Goal: Information Seeking & Learning: Learn about a topic

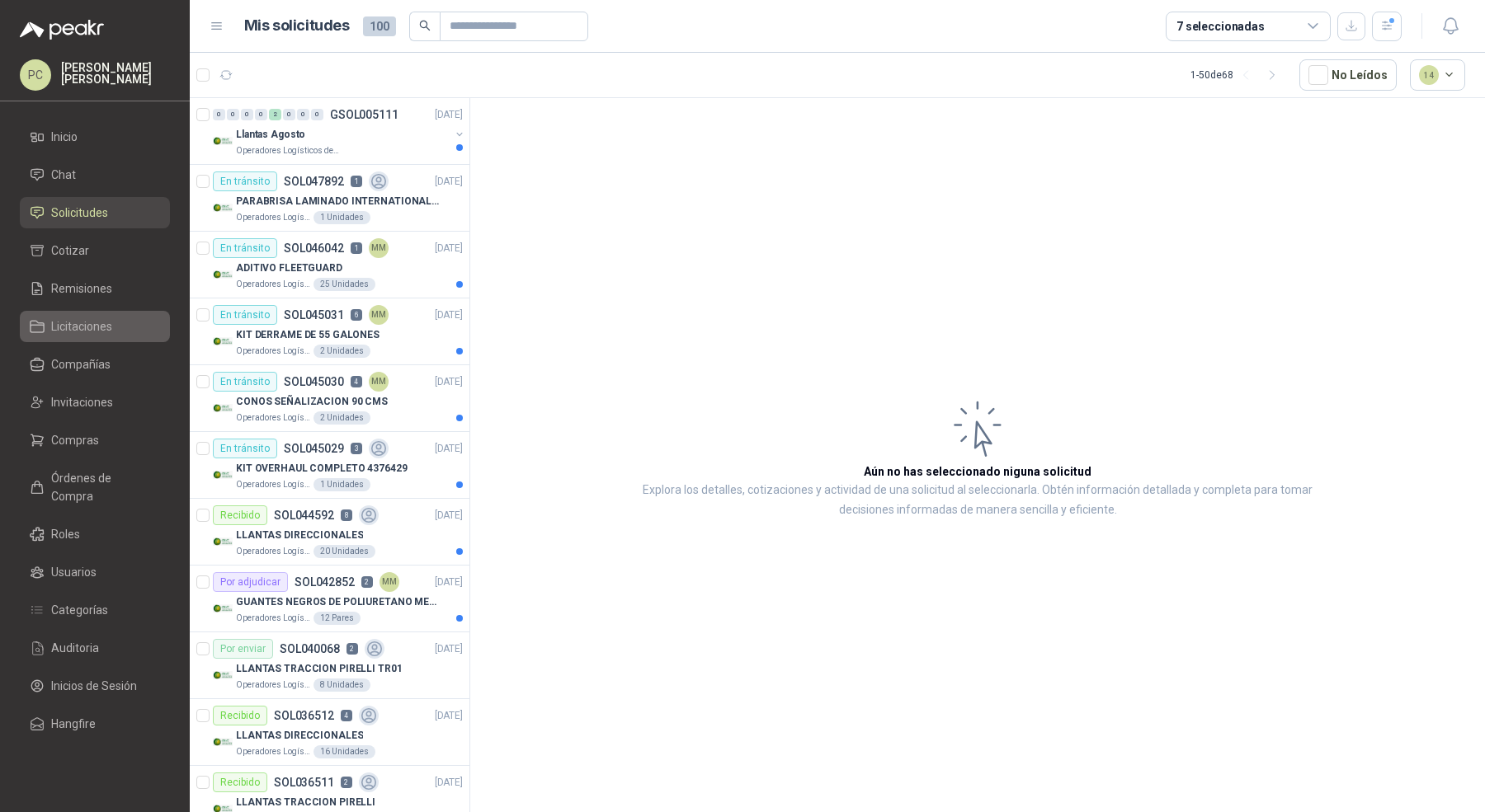
click at [117, 331] on li "Licitaciones" at bounding box center [94, 326] width 131 height 18
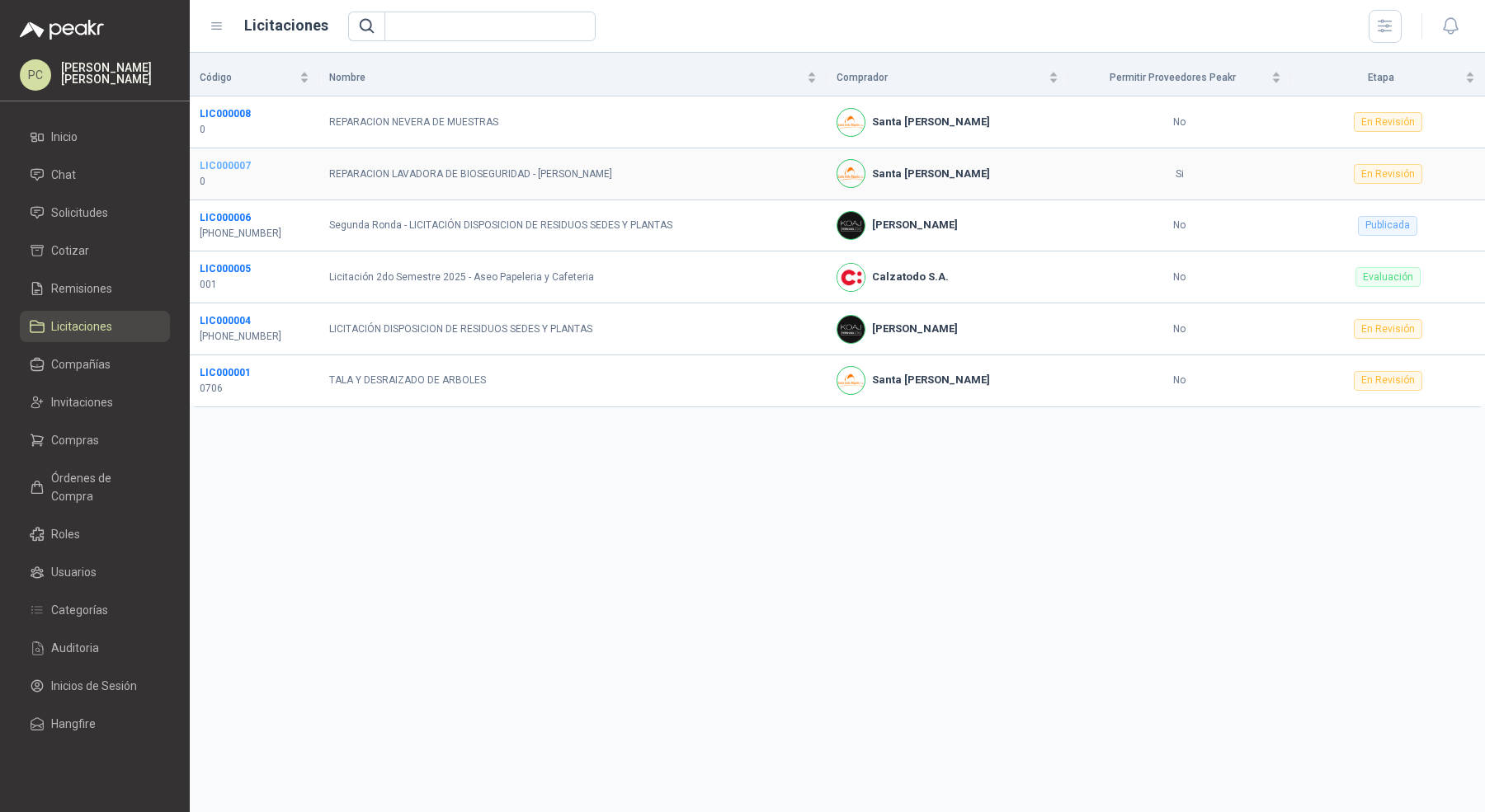
click at [228, 166] on b "LIC000007" at bounding box center [225, 166] width 52 height 11
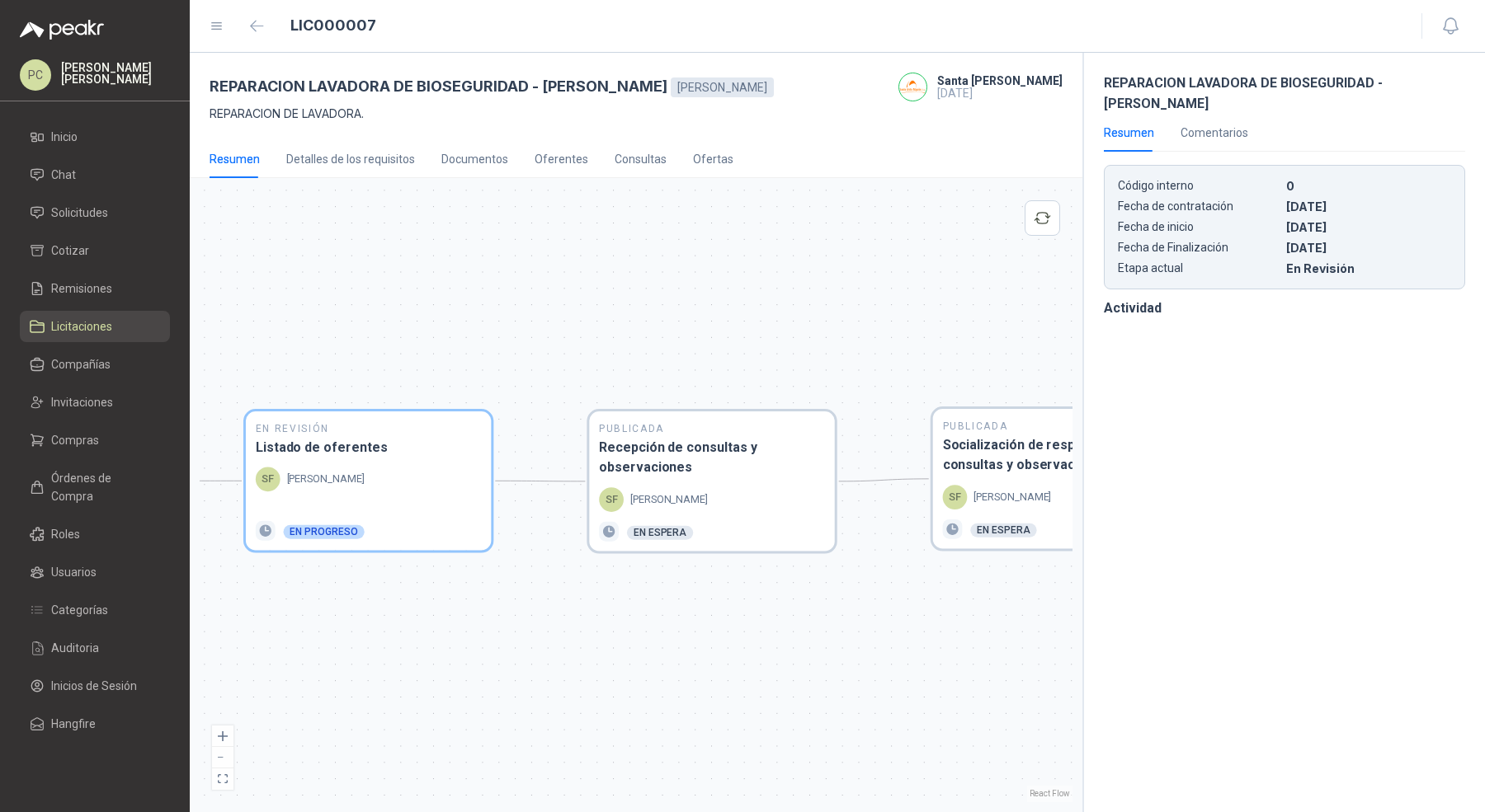
drag, startPoint x: 843, startPoint y: 272, endPoint x: 566, endPoint y: 272, distance: 277.0
click at [566, 272] on div "En Revisión Descripción del requerimiento SF [PERSON_NAME] Finalizado En Revisi…" at bounding box center [636, 495] width 873 height 614
drag, startPoint x: 508, startPoint y: 323, endPoint x: 693, endPoint y: 314, distance: 185.2
click at [693, 314] on div "En Revisión Descripción del requerimiento SF [PERSON_NAME] Finalizado En Revisi…" at bounding box center [636, 495] width 873 height 614
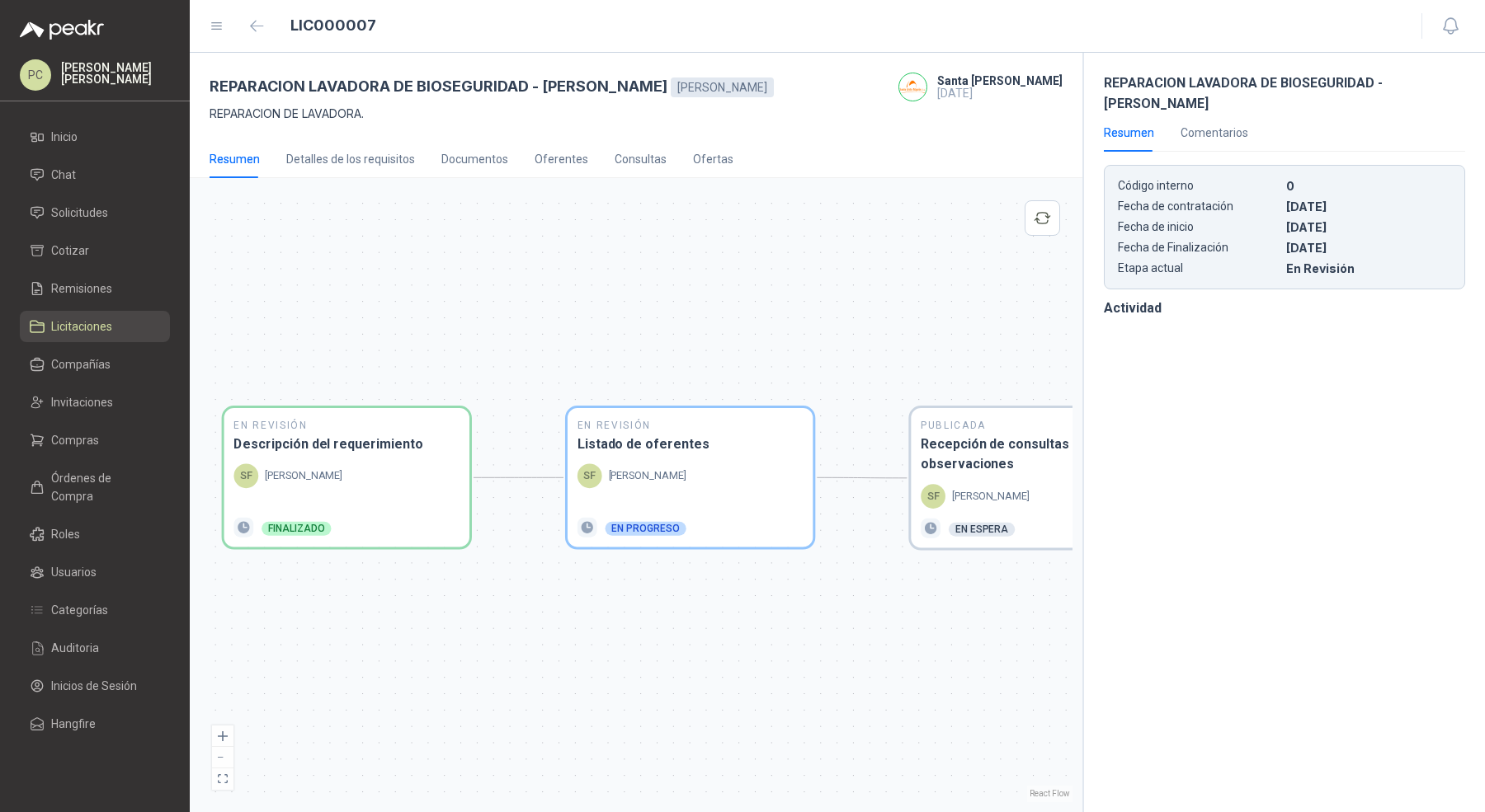
drag, startPoint x: 559, startPoint y: 615, endPoint x: 248, endPoint y: 612, distance: 311.0
click at [248, 612] on div "En Revisión Descripción del requerimiento SF [PERSON_NAME] Finalizado En Revisi…" at bounding box center [636, 495] width 873 height 614
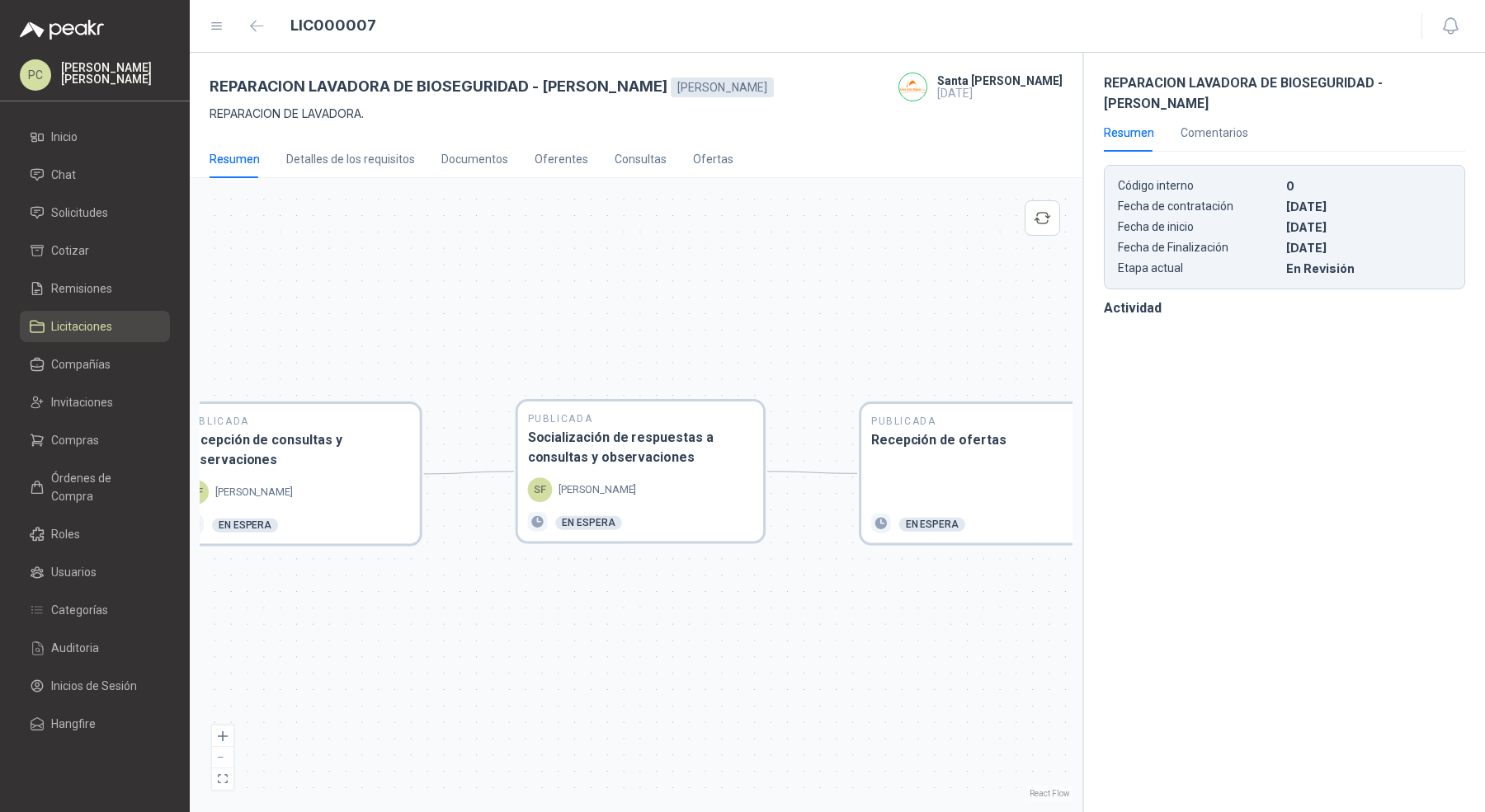
drag, startPoint x: 610, startPoint y: 612, endPoint x: 278, endPoint y: 610, distance: 332.0
click at [280, 615] on div "En Revisión Descripción del requerimiento SF [PERSON_NAME] Finalizado En Revisi…" at bounding box center [636, 495] width 873 height 614
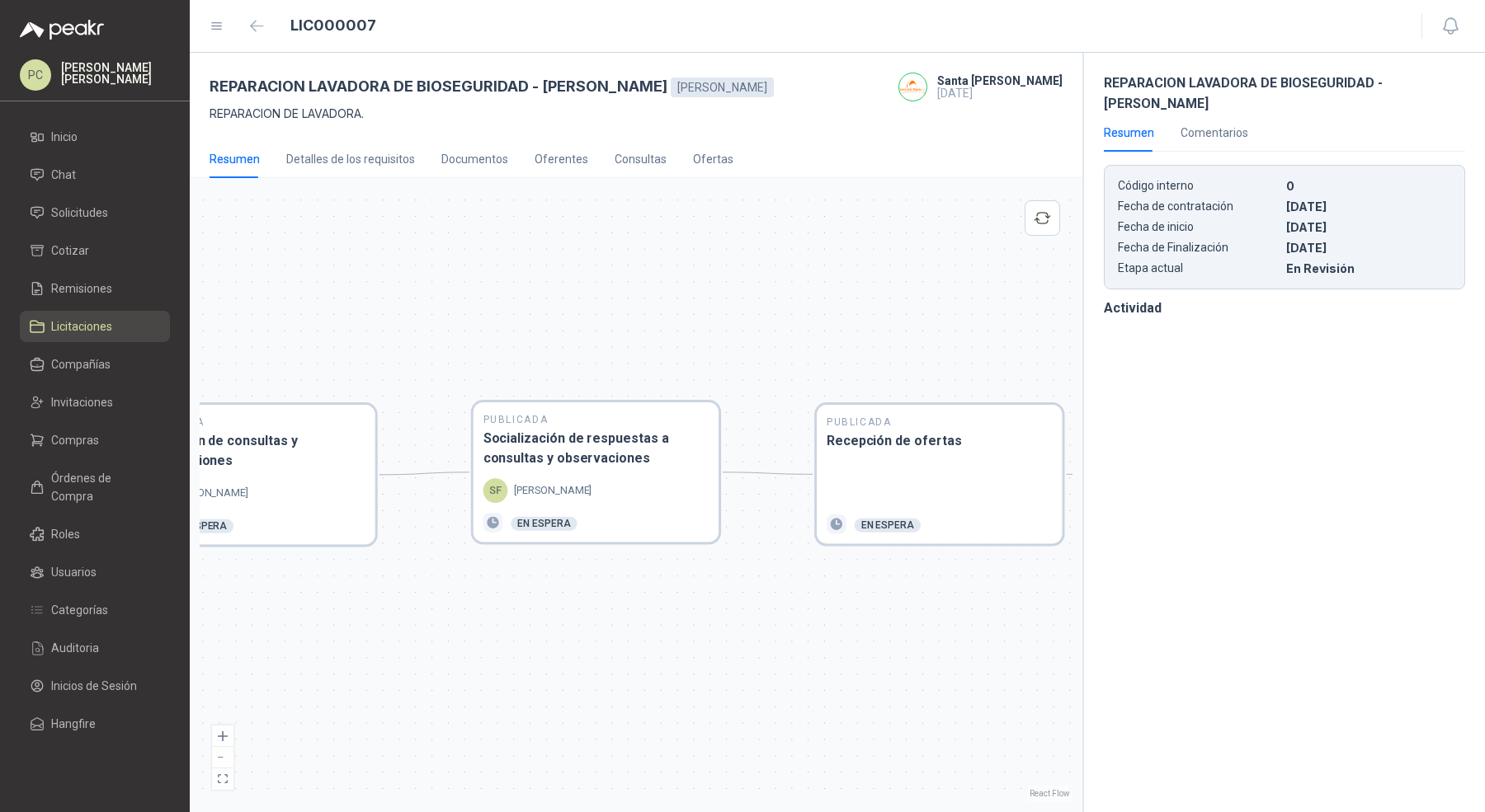
drag, startPoint x: 650, startPoint y: 598, endPoint x: 283, endPoint y: 596, distance: 367.0
click at [283, 597] on div "En Revisión Descripción del requerimiento SF [PERSON_NAME] Finalizado En Revisi…" at bounding box center [636, 495] width 873 height 614
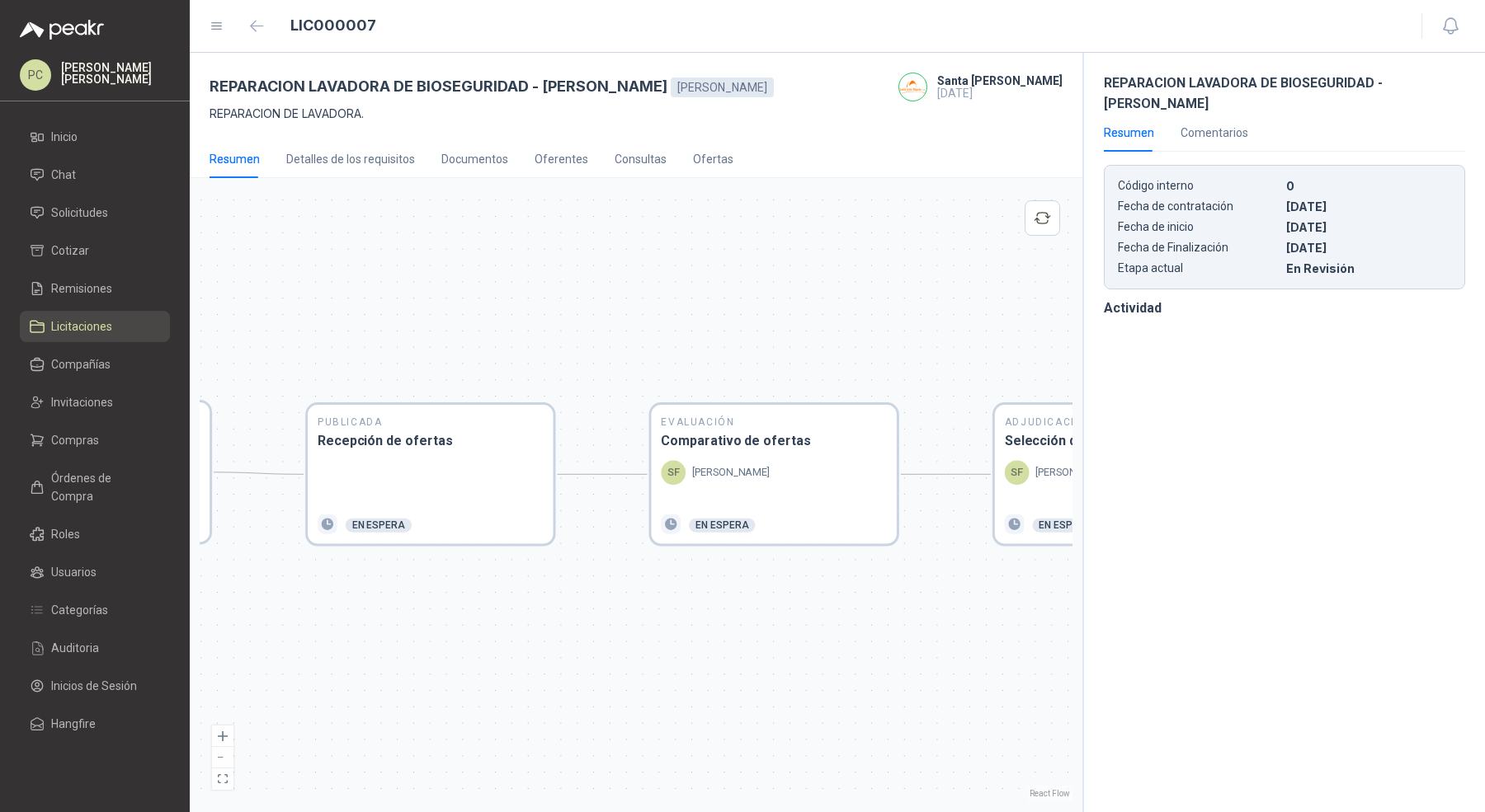
drag, startPoint x: 699, startPoint y: 595, endPoint x: 274, endPoint y: 593, distance: 425.0
click at [274, 595] on div "En Revisión Descripción del requerimiento SF [PERSON_NAME] Finalizado En Revisi…" at bounding box center [636, 495] width 873 height 614
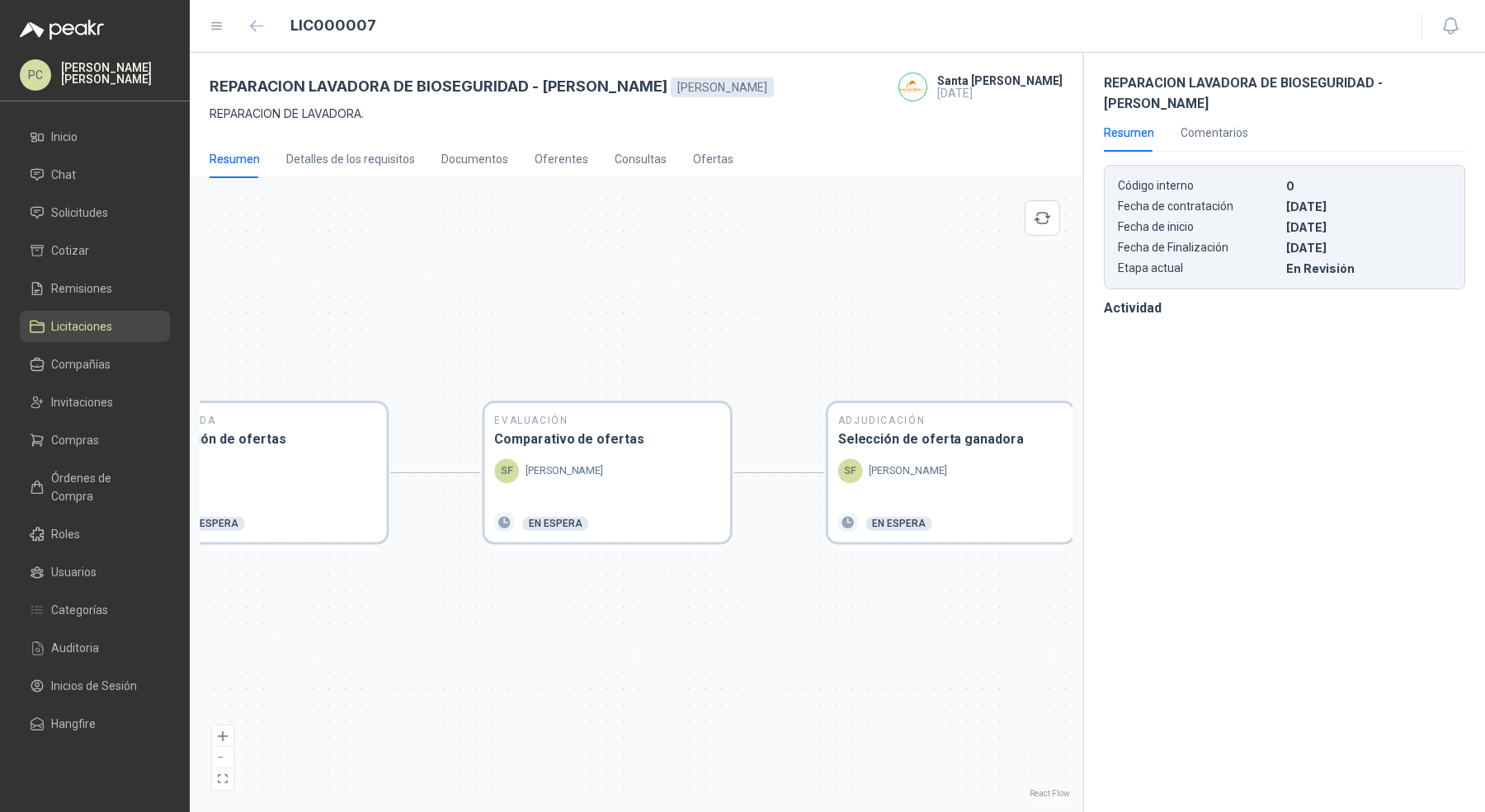
drag, startPoint x: 328, startPoint y: 602, endPoint x: 794, endPoint y: 601, distance: 466.0
click at [788, 601] on div "En Revisión Descripción del requerimiento SF [PERSON_NAME] Finalizado En Revisi…" at bounding box center [636, 495] width 873 height 614
drag, startPoint x: 449, startPoint y: 606, endPoint x: 849, endPoint y: 588, distance: 400.4
click at [847, 588] on div "En Revisión Descripción del requerimiento SF [PERSON_NAME] Finalizado En Revisi…" at bounding box center [636, 495] width 873 height 614
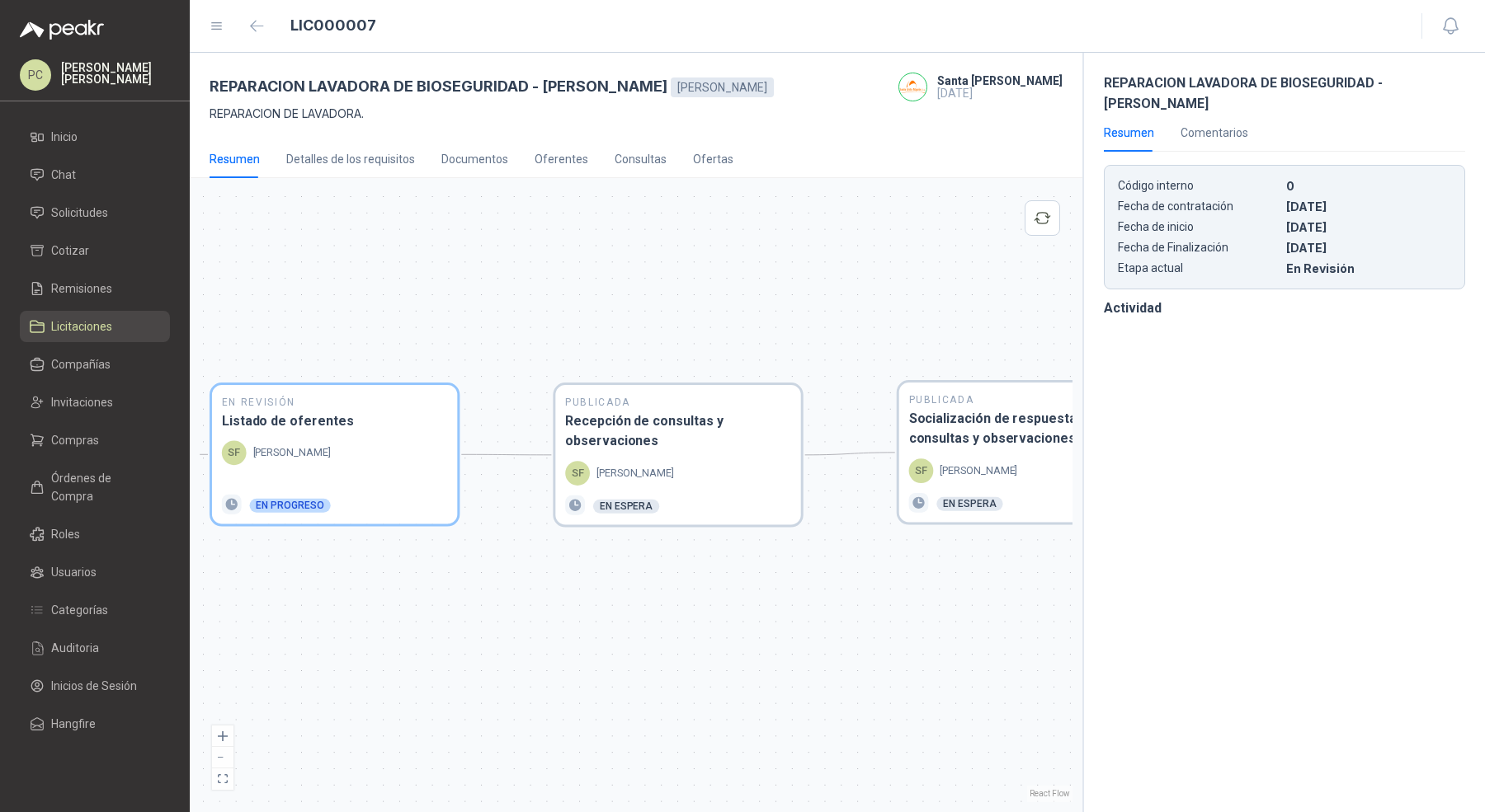
drag, startPoint x: 558, startPoint y: 613, endPoint x: 868, endPoint y: 613, distance: 310.0
click at [868, 613] on div "En Revisión Descripción del requerimiento SF [PERSON_NAME] Finalizado En Revisi…" at bounding box center [636, 495] width 873 height 614
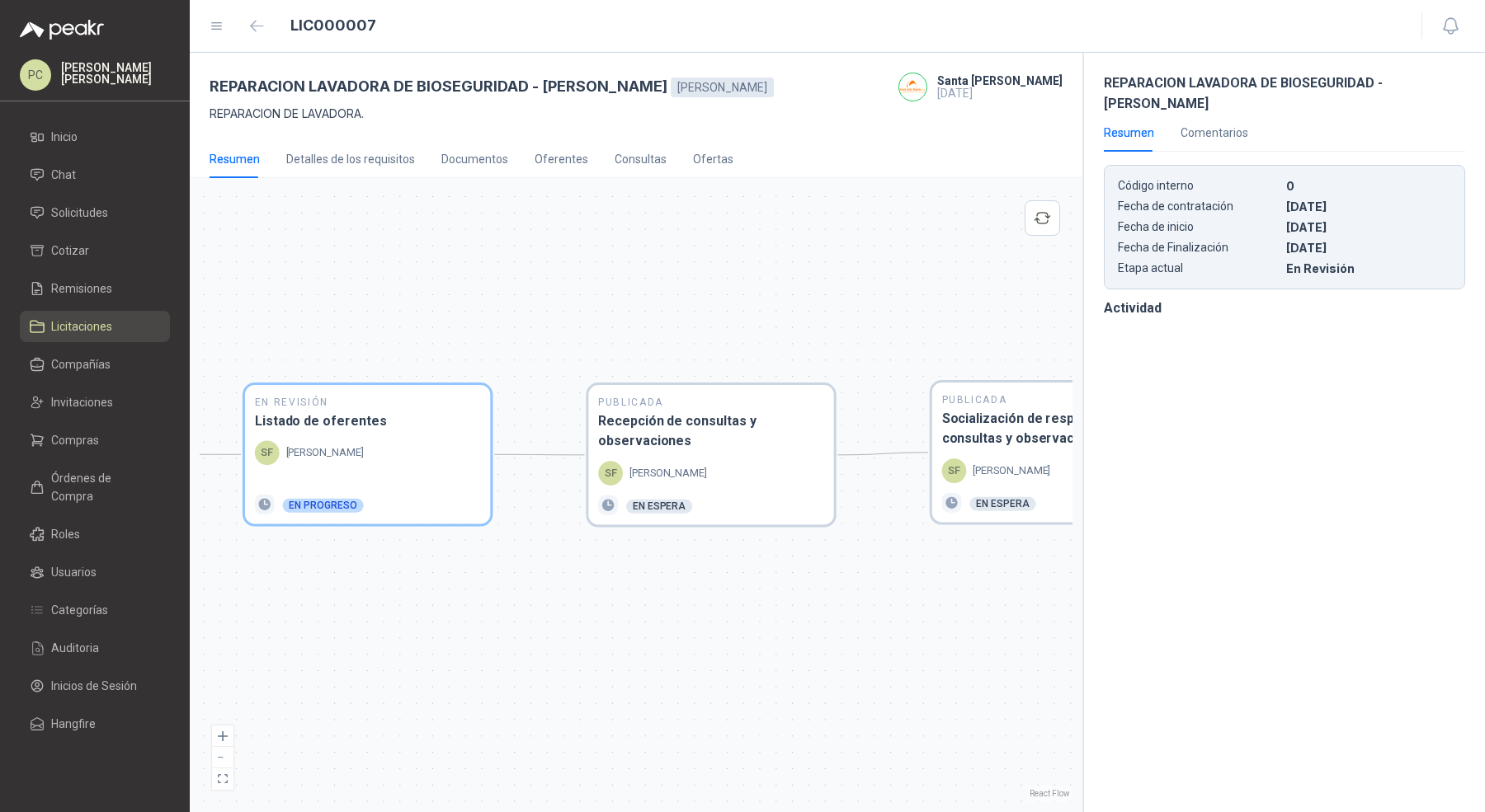
drag, startPoint x: 623, startPoint y: 569, endPoint x: 894, endPoint y: 569, distance: 271.0
click at [896, 569] on div "En Revisión Descripción del requerimiento SF [PERSON_NAME] Finalizado En Revisi…" at bounding box center [636, 495] width 873 height 614
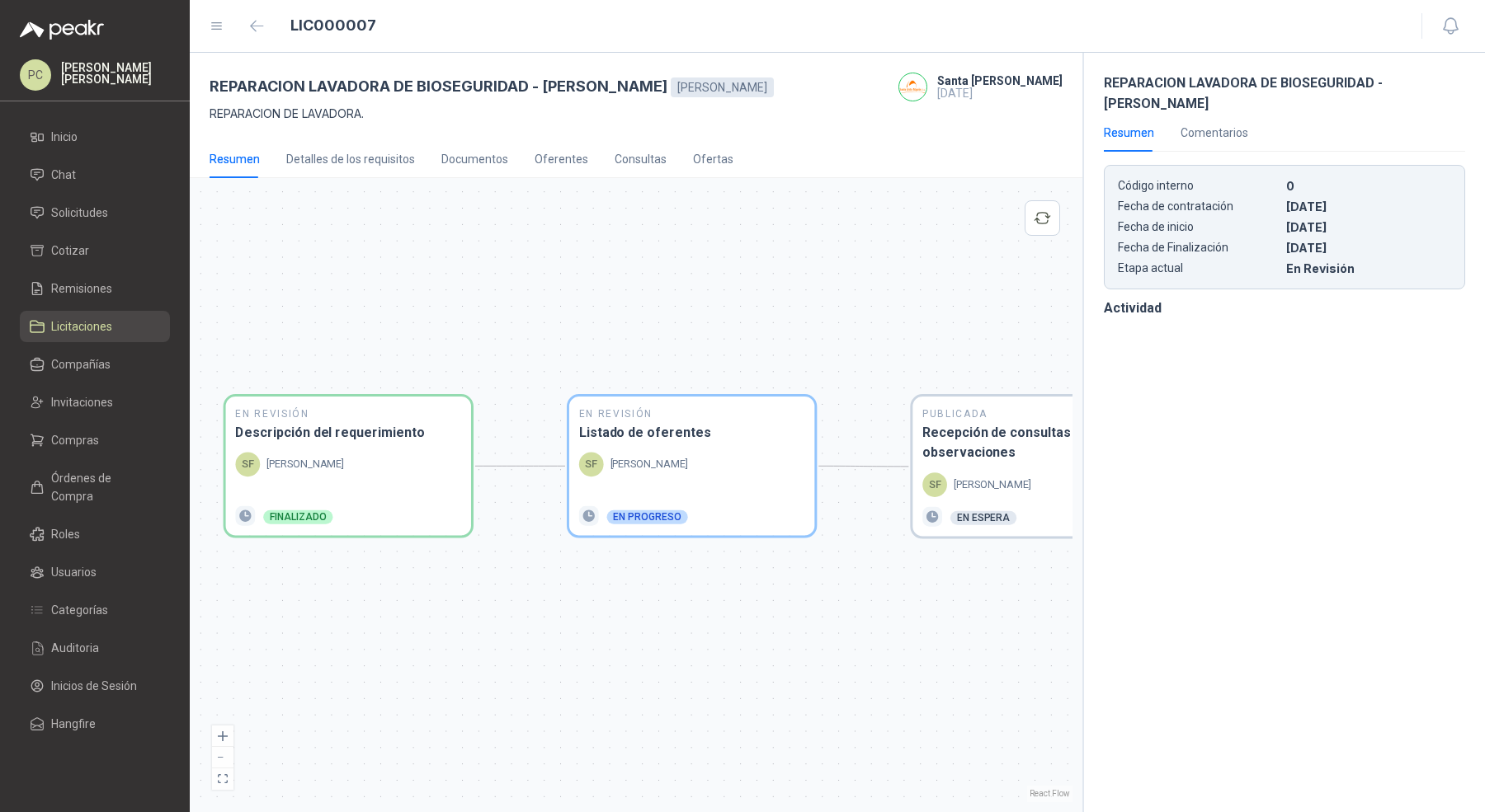
drag, startPoint x: 756, startPoint y: 557, endPoint x: 806, endPoint y: 568, distance: 51.2
click at [807, 569] on div "En Revisión Descripción del requerimiento SF [PERSON_NAME] Finalizado En Revisi…" at bounding box center [636, 495] width 873 height 614
click at [251, 16] on button "button" at bounding box center [258, 27] width 27 height 27
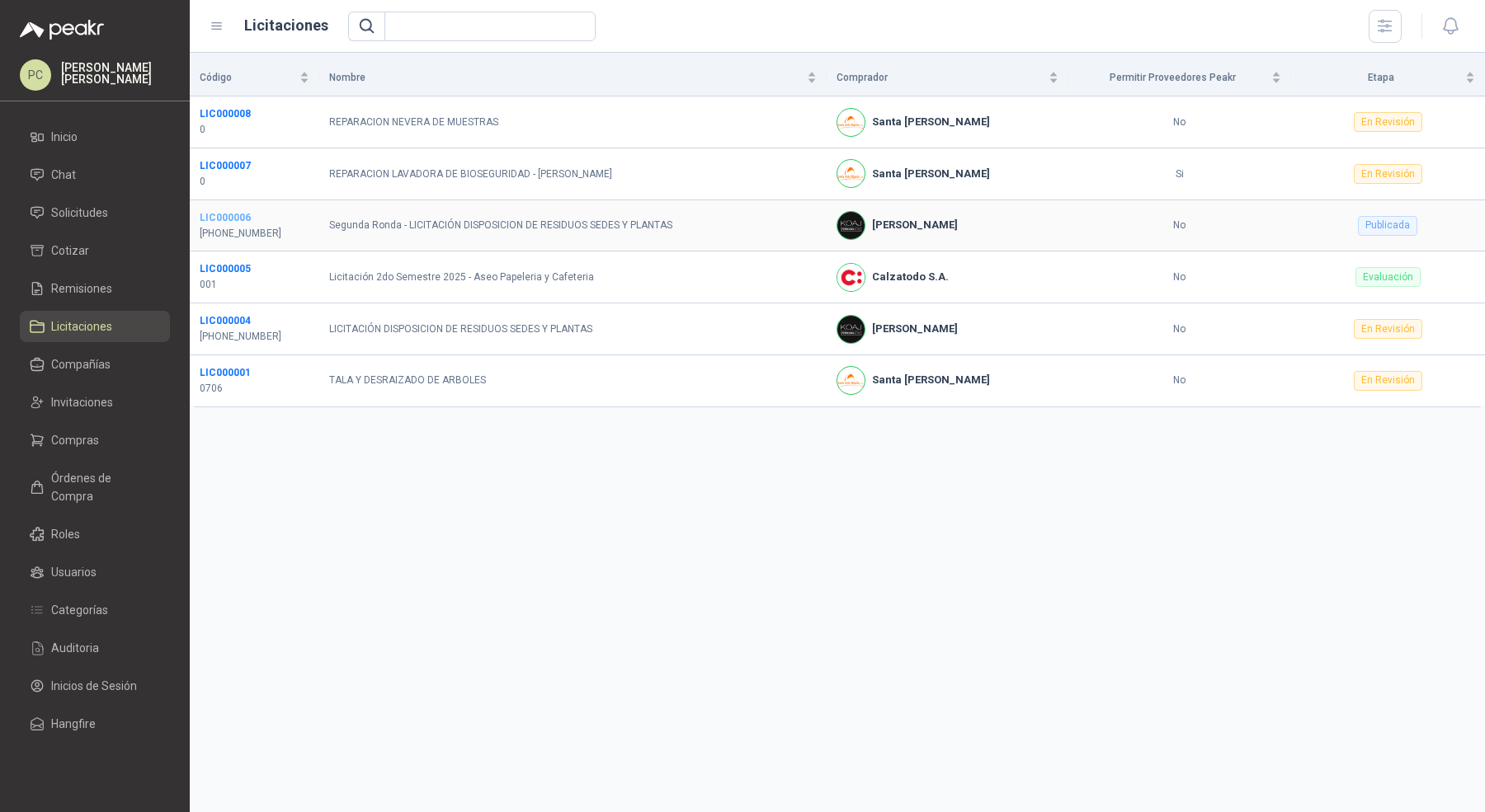
click at [235, 216] on b "LIC000006" at bounding box center [225, 218] width 52 height 11
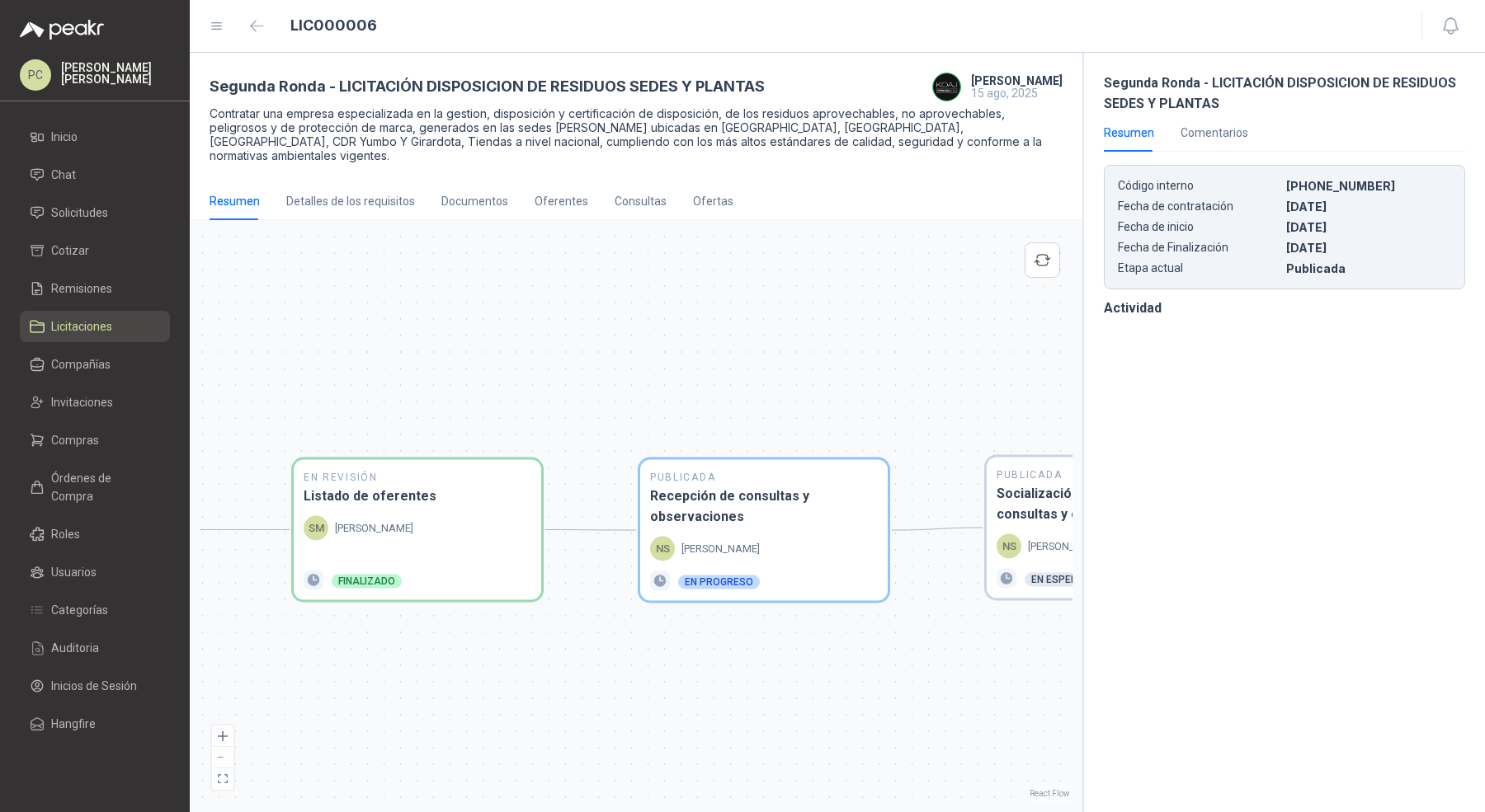
drag, startPoint x: 484, startPoint y: 362, endPoint x: 604, endPoint y: 344, distance: 121.3
click at [604, 344] on div "En Revisión Descripción del requerimiento [PERSON_NAME][DEMOGRAPHIC_DATA] Final…" at bounding box center [636, 516] width 873 height 573
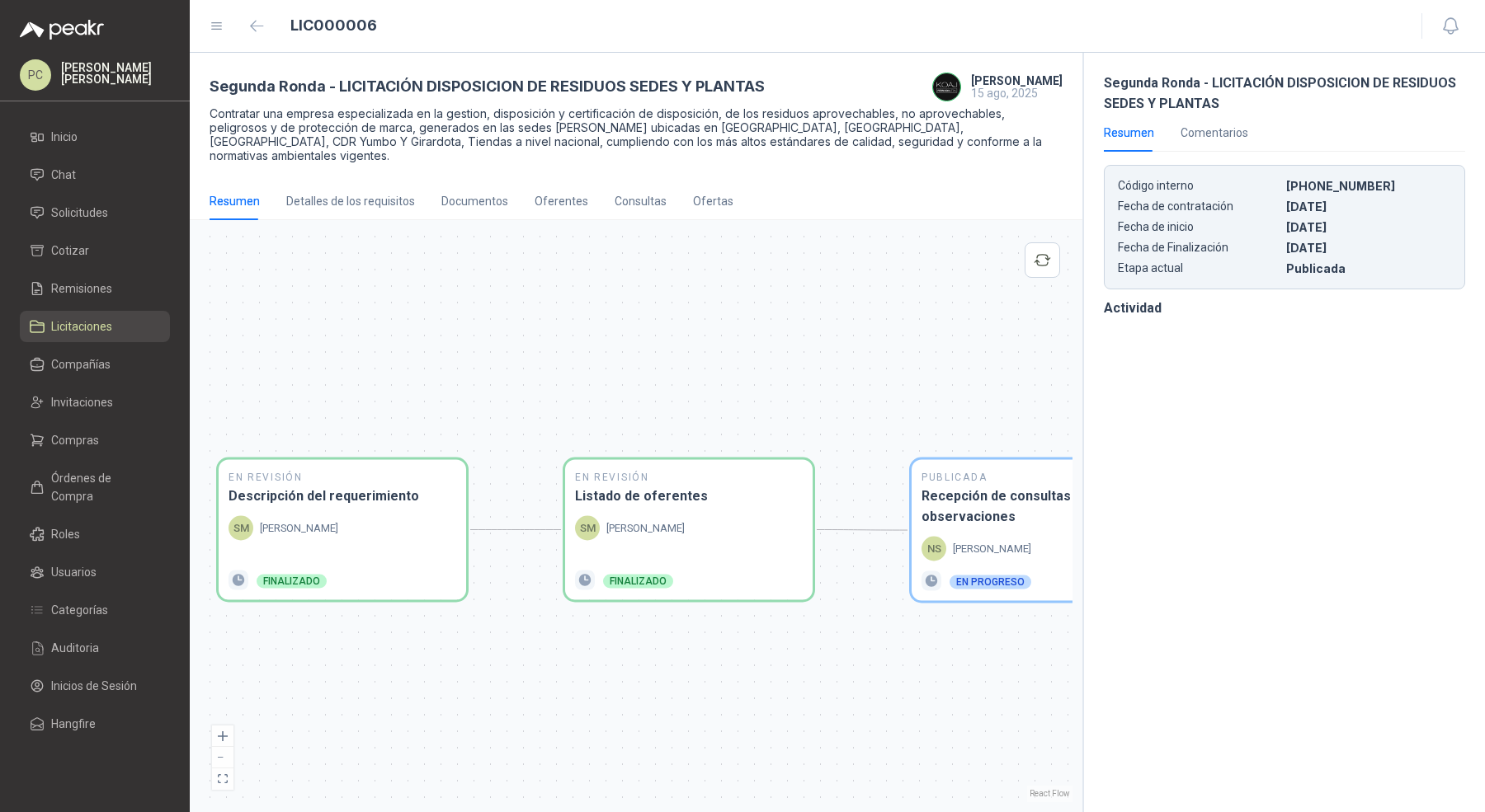
drag, startPoint x: 419, startPoint y: 343, endPoint x: 687, endPoint y: 341, distance: 268.0
click at [688, 342] on div "En Revisión Descripción del requerimiento [PERSON_NAME][DEMOGRAPHIC_DATA] Final…" at bounding box center [636, 516] width 873 height 573
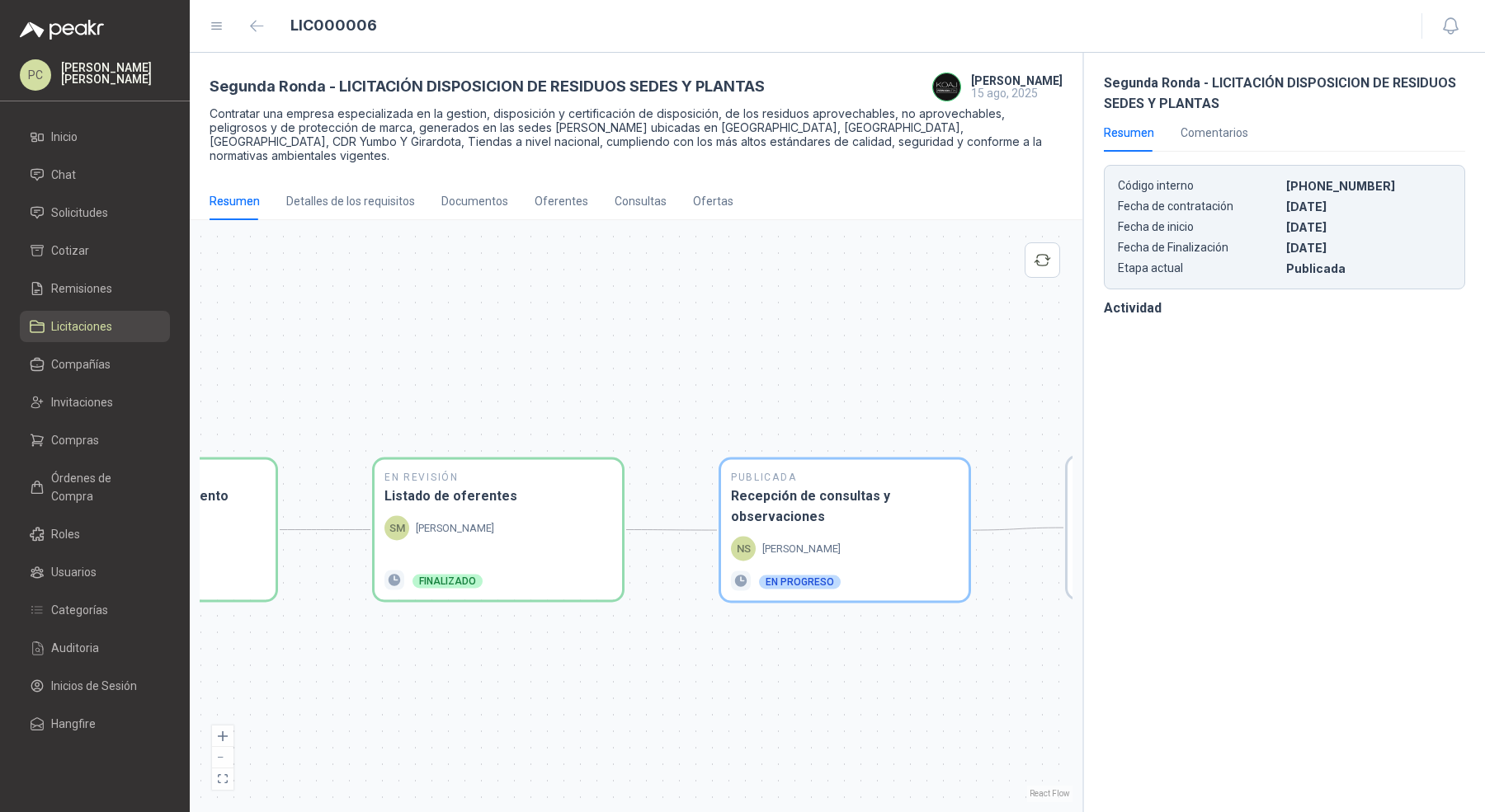
drag, startPoint x: 687, startPoint y: 341, endPoint x: 489, endPoint y: 339, distance: 198.0
click at [490, 339] on div "En Revisión Descripción del requerimiento [PERSON_NAME][DEMOGRAPHIC_DATA] Final…" at bounding box center [636, 516] width 873 height 573
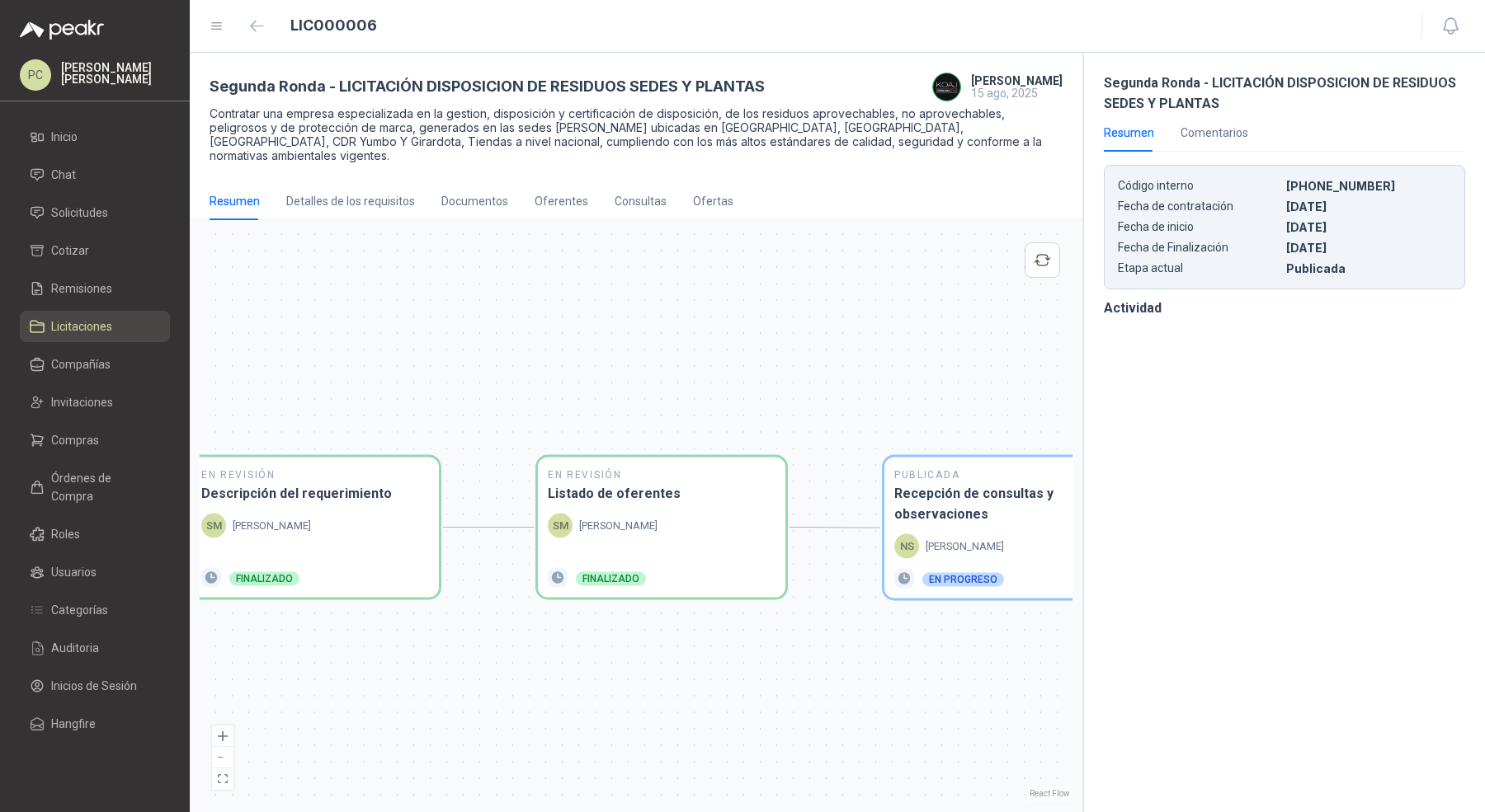
drag, startPoint x: 482, startPoint y: 339, endPoint x: 662, endPoint y: 340, distance: 180.0
click at [663, 341] on div "En Revisión Descripción del requerimiento [PERSON_NAME][DEMOGRAPHIC_DATA] Final…" at bounding box center [636, 516] width 873 height 573
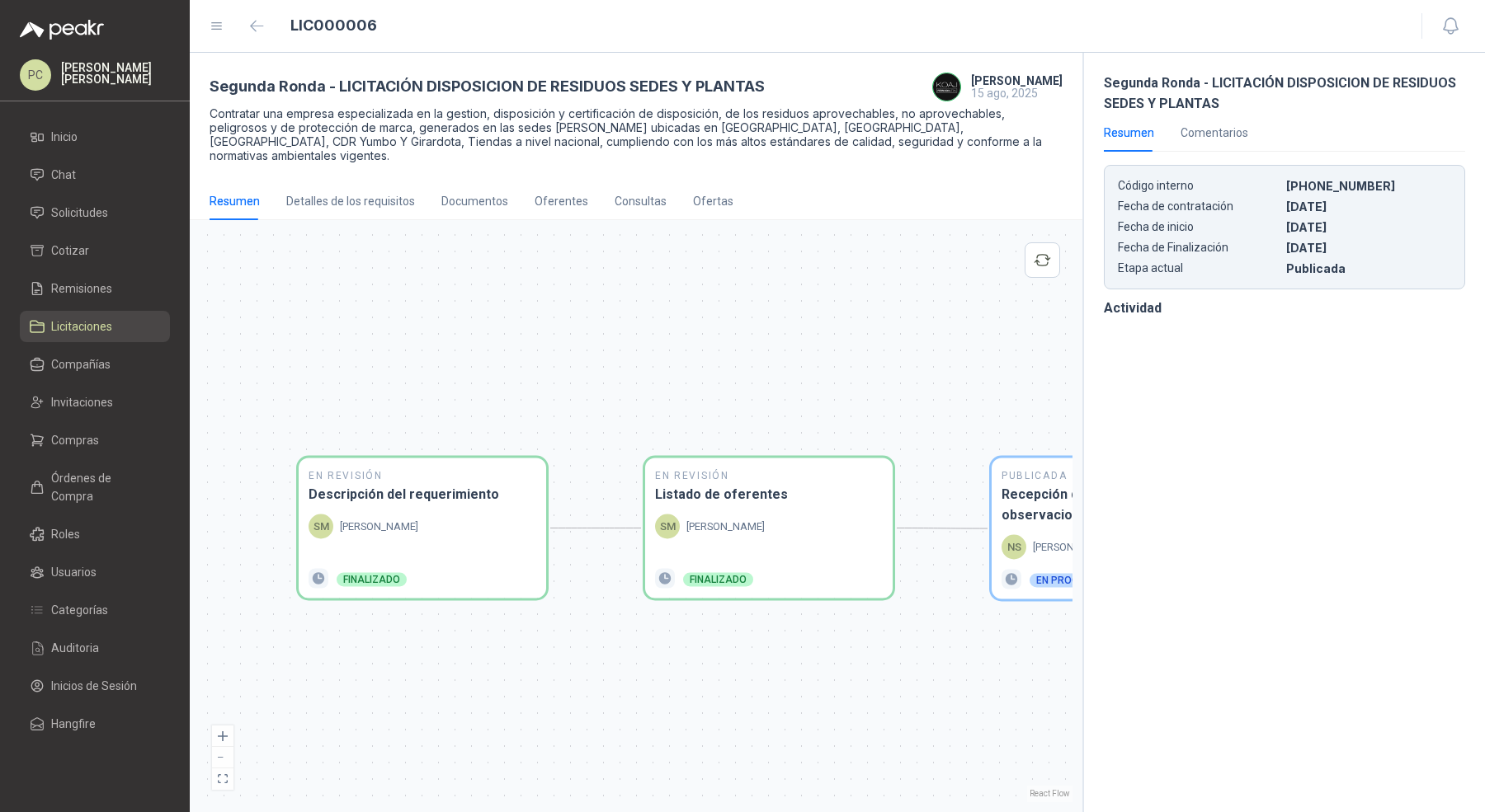
drag, startPoint x: 460, startPoint y: 315, endPoint x: 554, endPoint y: 312, distance: 94.0
click at [555, 313] on div "En Revisión Descripción del requerimiento [PERSON_NAME][DEMOGRAPHIC_DATA] Final…" at bounding box center [636, 516] width 873 height 573
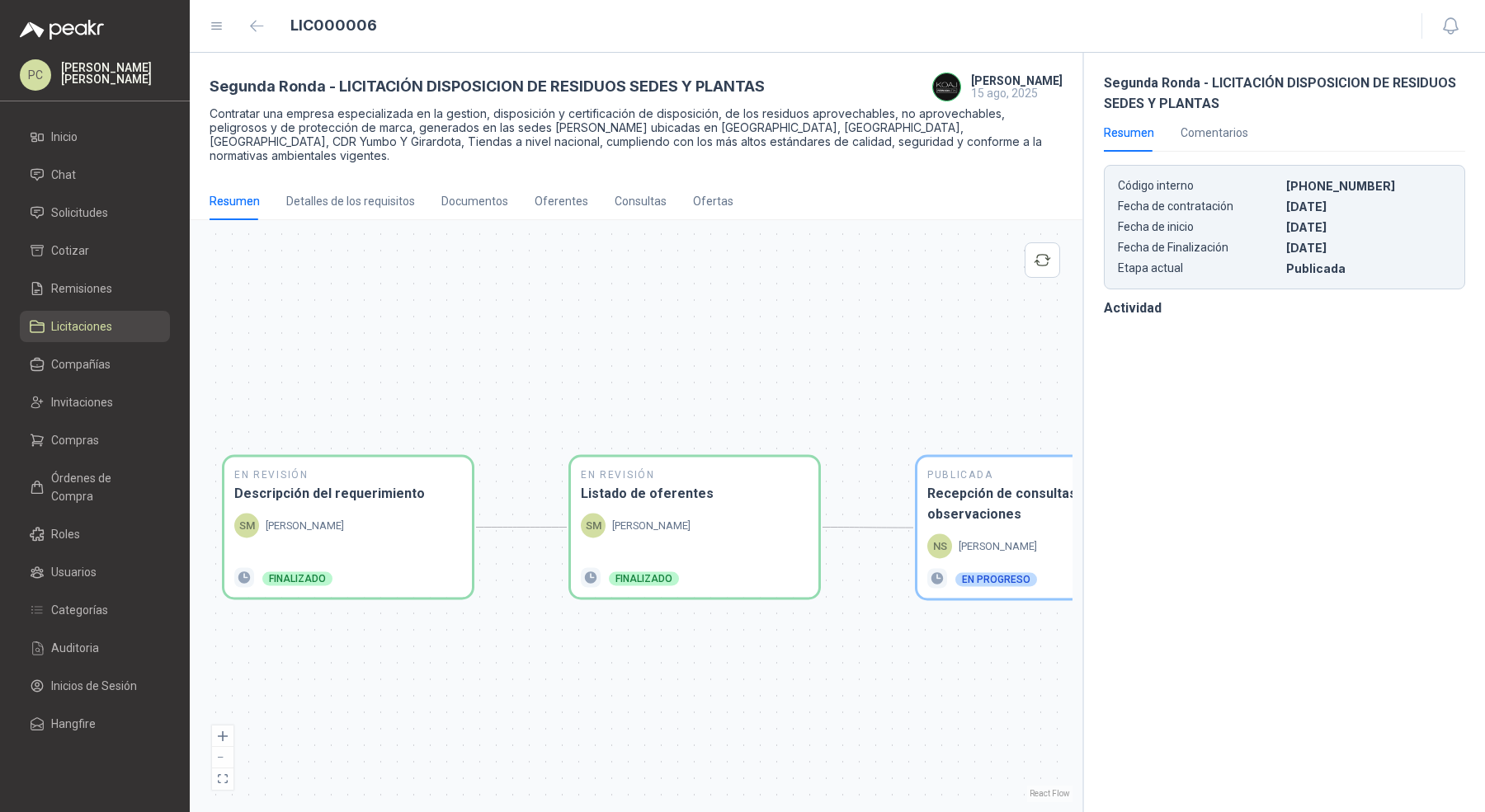
drag, startPoint x: 819, startPoint y: 641, endPoint x: 742, endPoint y: 641, distance: 77.0
click at [742, 641] on div "En Revisión Descripción del requerimiento [PERSON_NAME][DEMOGRAPHIC_DATA] Final…" at bounding box center [636, 516] width 873 height 573
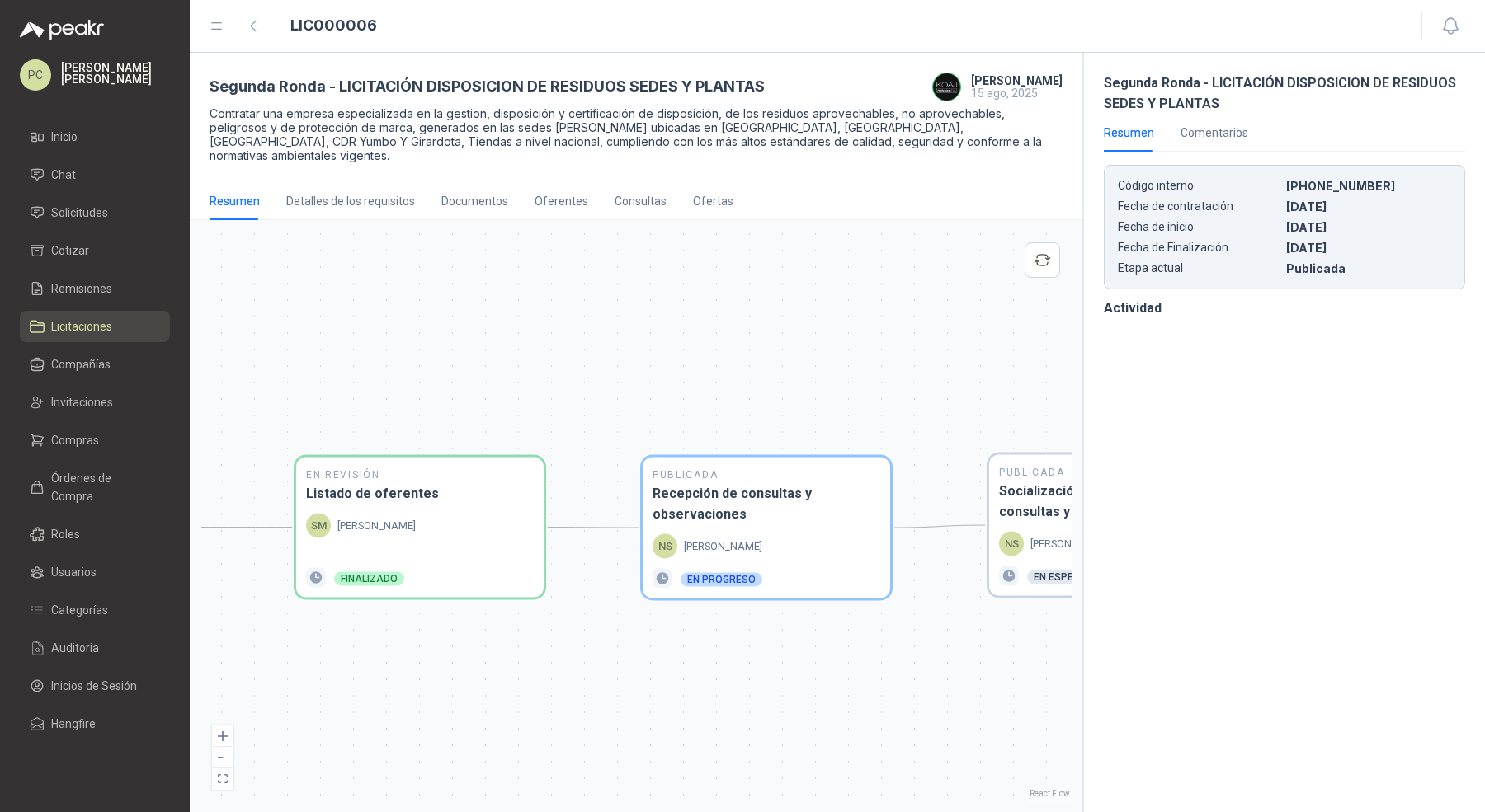
drag, startPoint x: 796, startPoint y: 642, endPoint x: 600, endPoint y: 639, distance: 196.0
click at [600, 642] on div "En Revisión Descripción del requerimiento [PERSON_NAME][DEMOGRAPHIC_DATA] Final…" at bounding box center [636, 516] width 873 height 573
click at [244, 30] on button "button" at bounding box center [258, 27] width 27 height 27
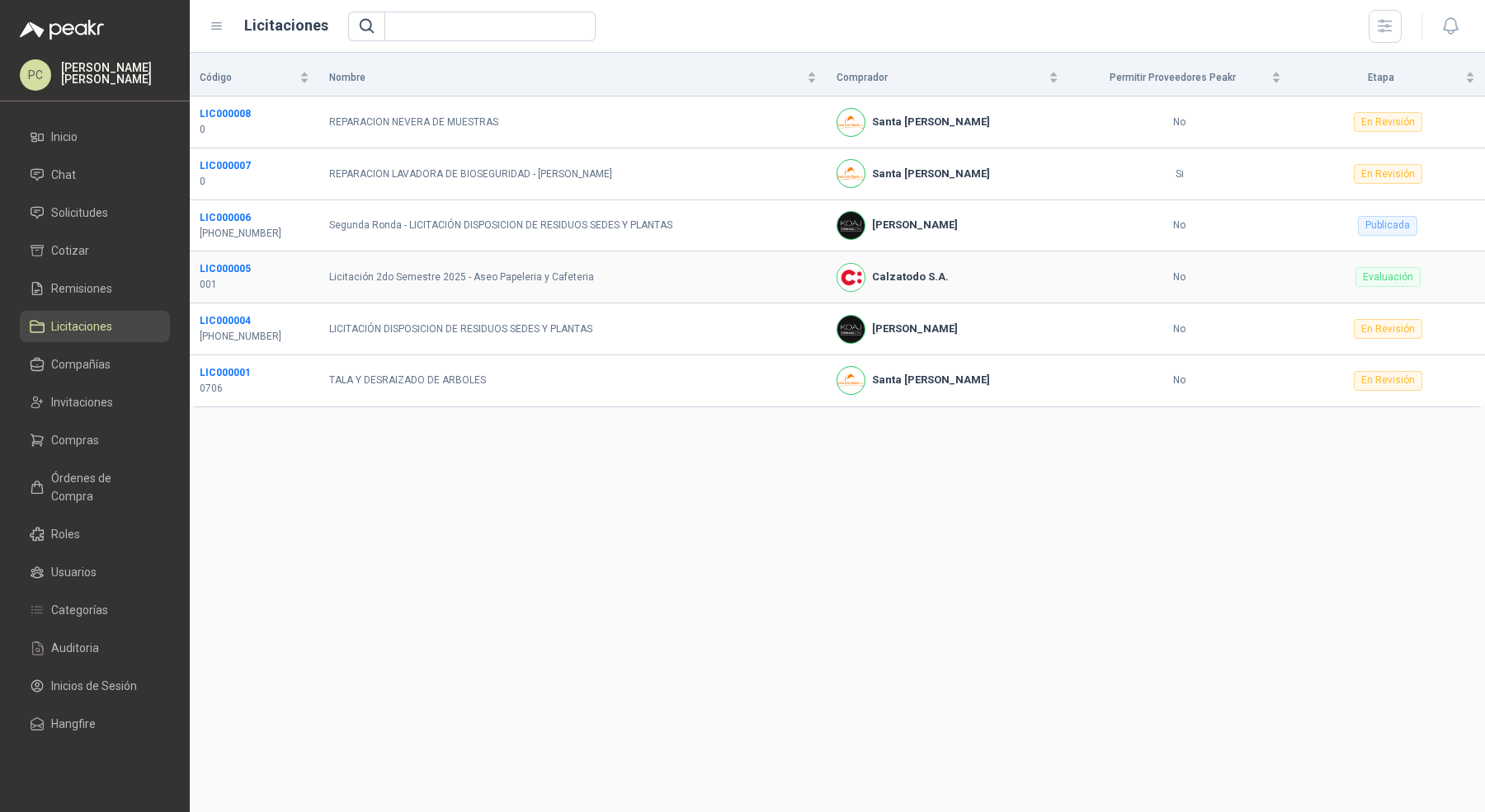
click at [1384, 280] on div "Evaluación" at bounding box center [1388, 277] width 65 height 20
